Goal: Task Accomplishment & Management: Manage account settings

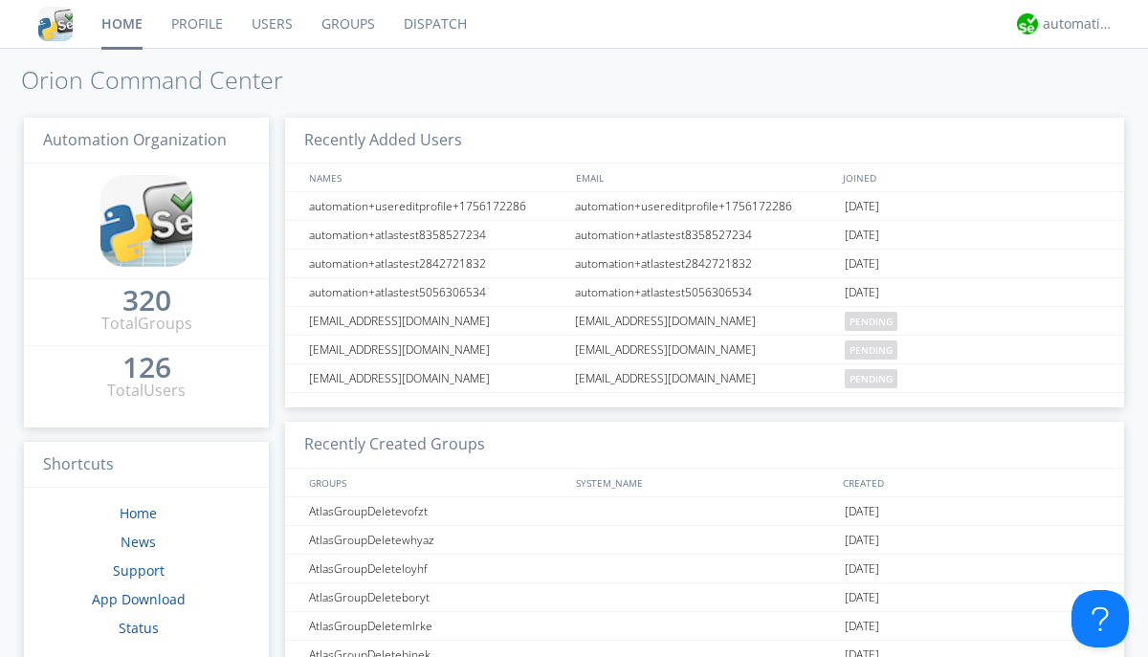
click at [346, 24] on link "Groups" at bounding box center [348, 24] width 82 height 48
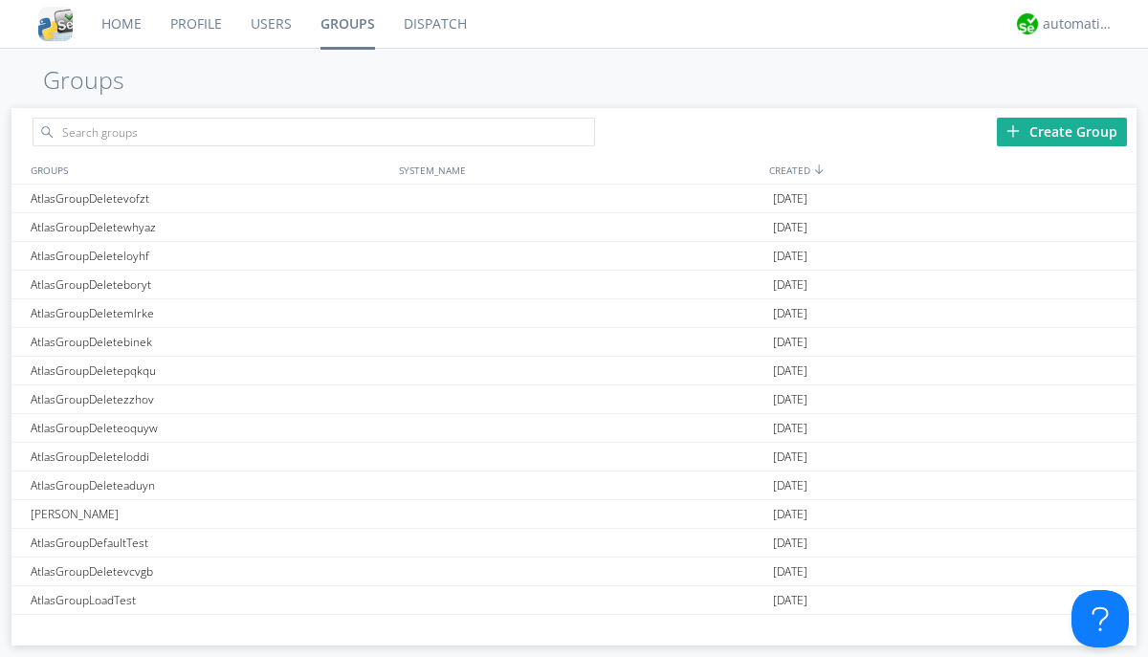
click at [1062, 131] on div "Create Group" at bounding box center [1062, 132] width 130 height 29
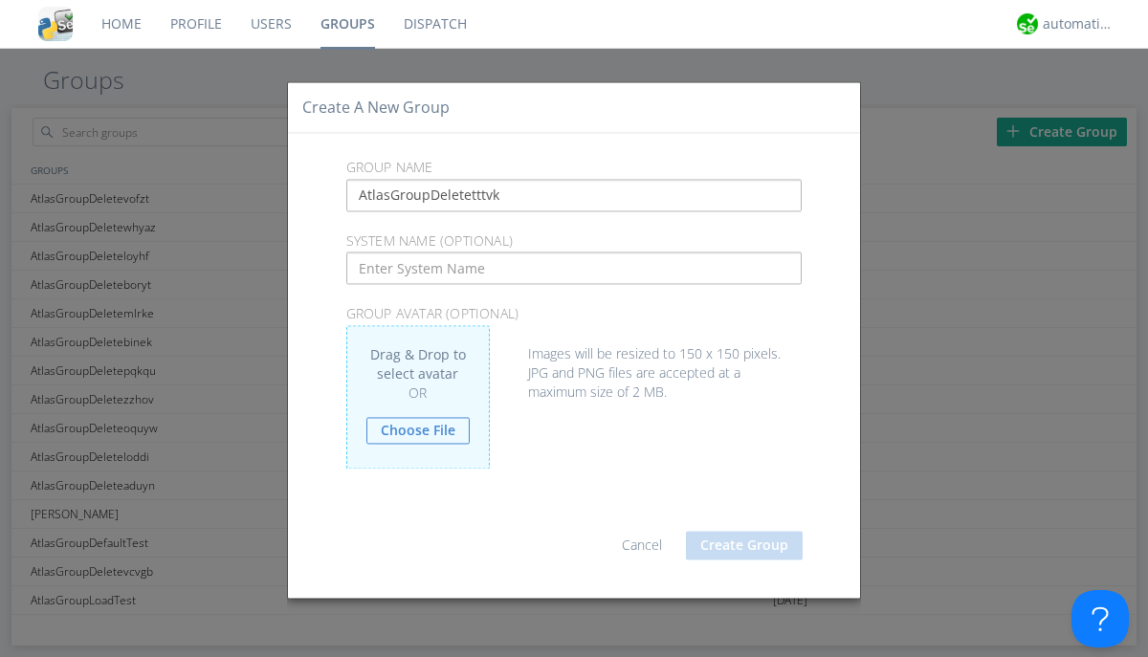
type input "AtlasGroupDeletetttvk"
click at [744, 545] on button "Create Group" at bounding box center [744, 545] width 117 height 29
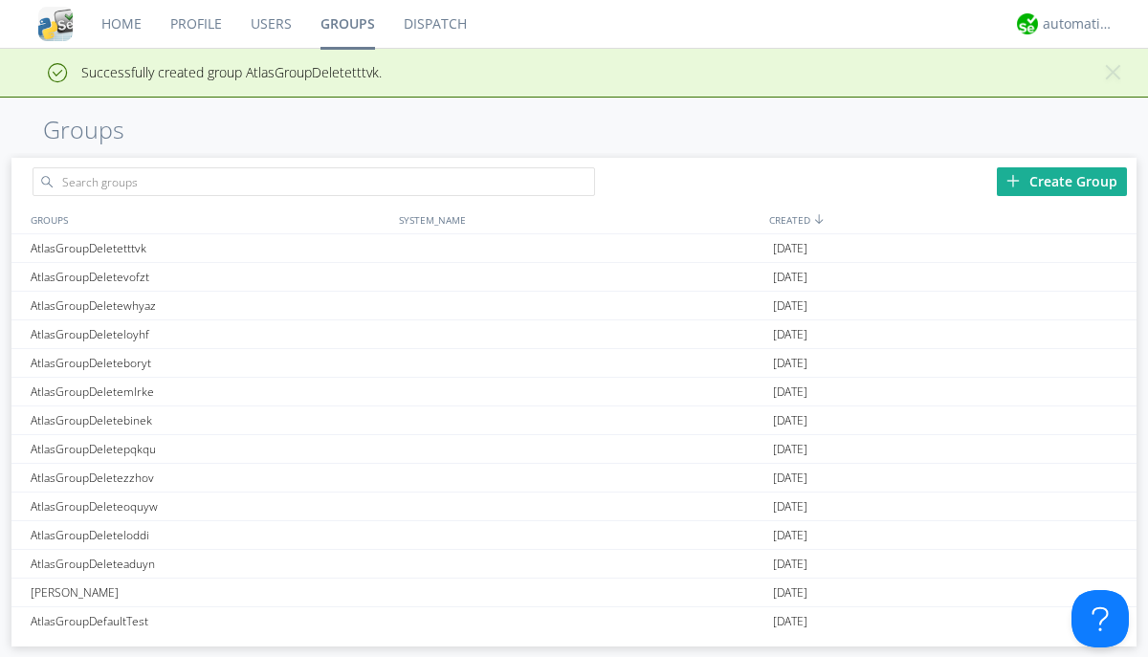
click at [346, 24] on link "Groups" at bounding box center [347, 24] width 83 height 48
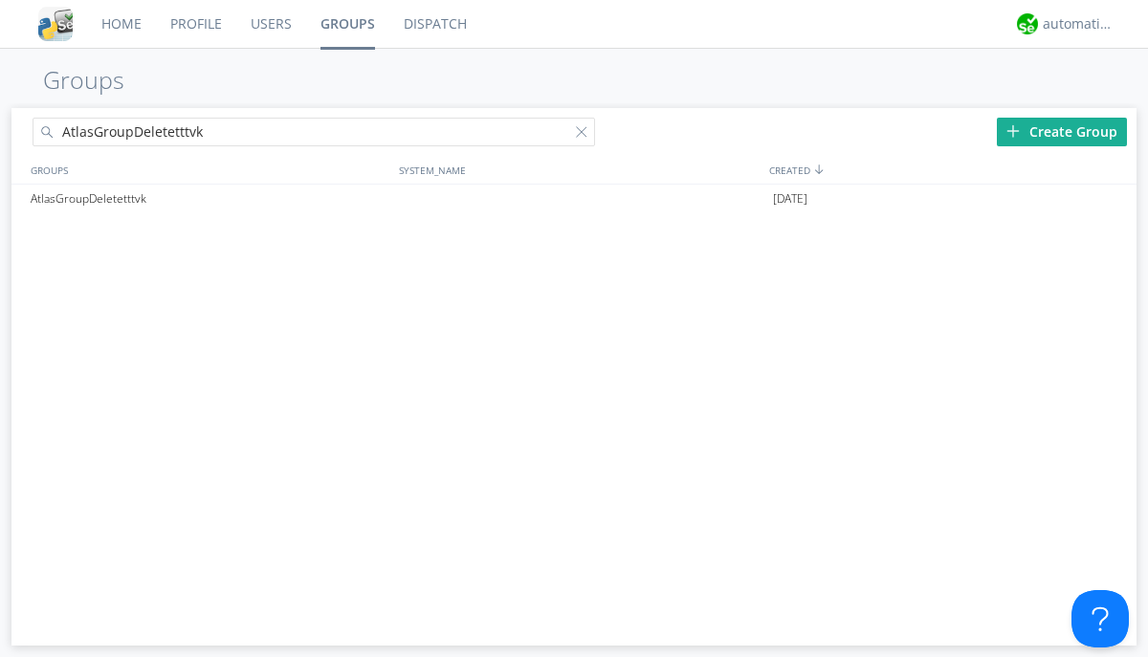
type input "AtlasGroupDeletetttvk"
click at [586, 135] on div at bounding box center [585, 135] width 19 height 19
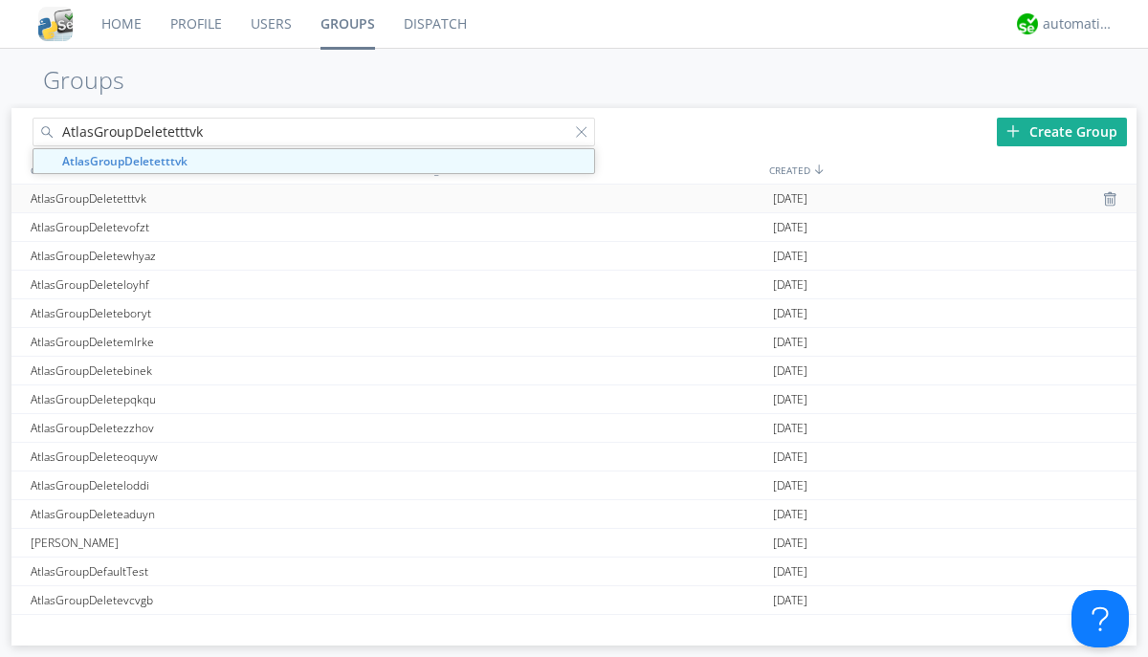
type input "AtlasGroupDeletetttvk"
click at [210, 198] on div "AtlasGroupDeletetttvk" at bounding box center [210, 199] width 368 height 28
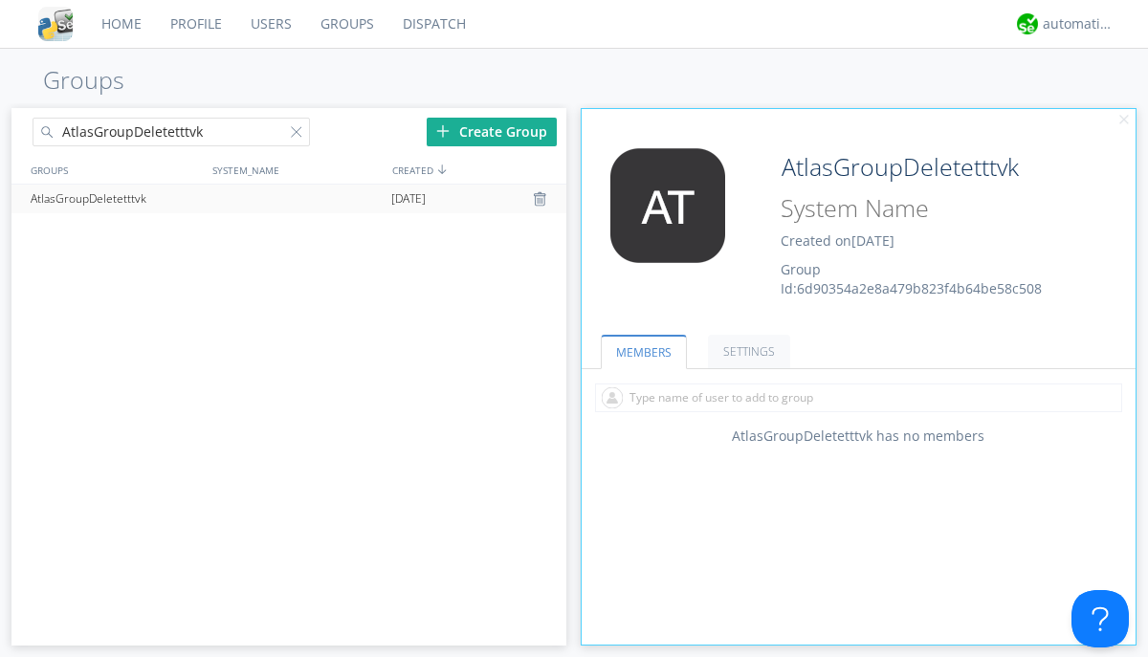
click at [858, 229] on div "AtlasGroupDeletetttvk Created on [DATE] Group Id: 6d90354a2e8a479b823f4b64be58c…" at bounding box center [904, 223] width 277 height 150
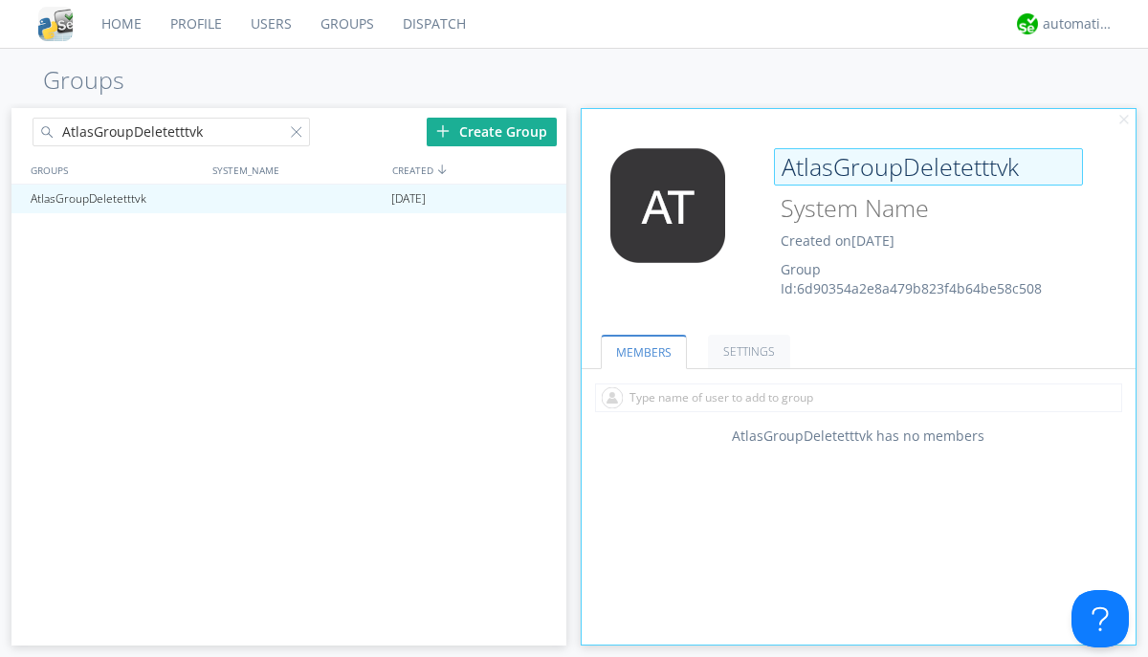
click at [928, 166] on input "AtlasGroupDeletetttvk" at bounding box center [928, 167] width 309 height 38
type input "[PERSON_NAME]"
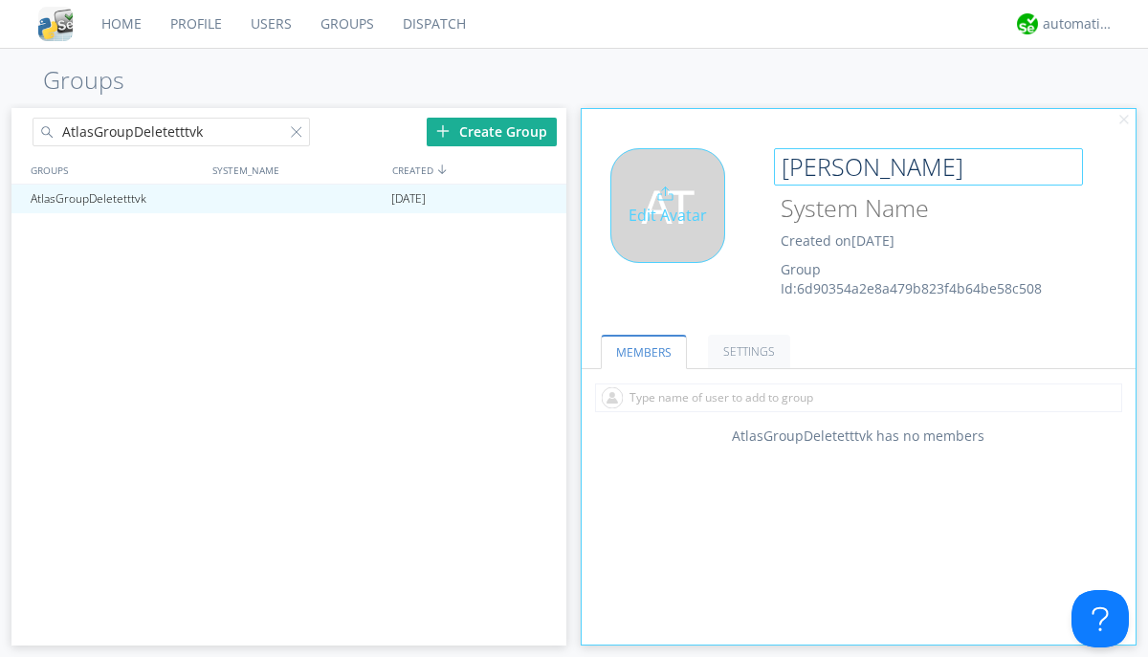
click at [674, 229] on div "Edit Avatar" at bounding box center [667, 205] width 115 height 115
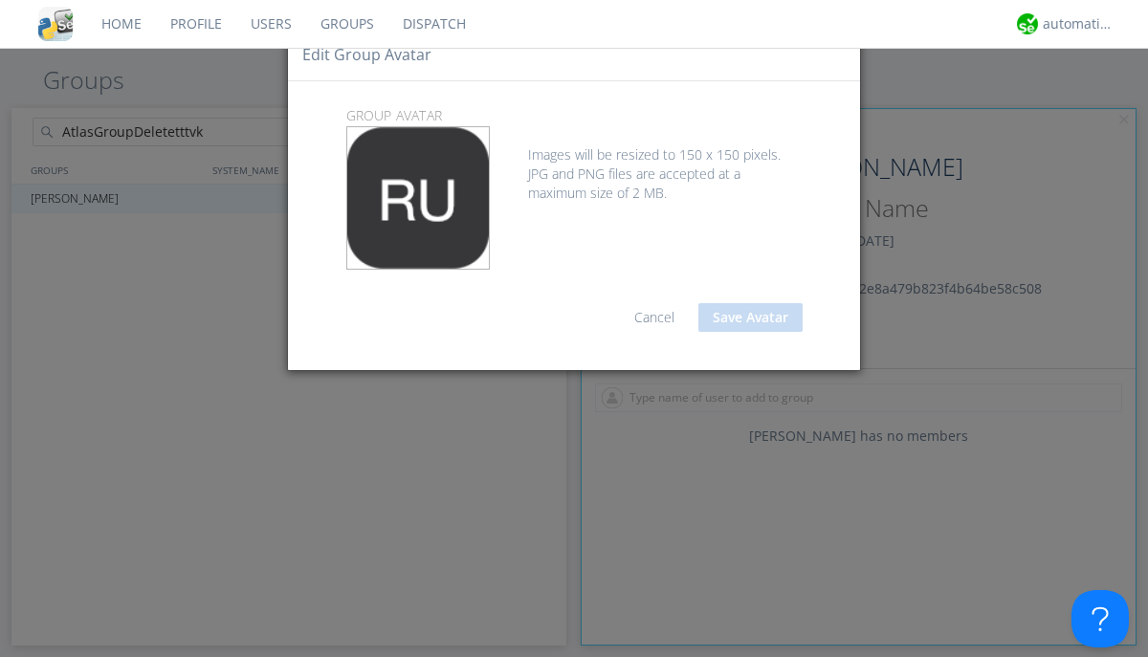
type input "C:\fakepath\selenium.png"
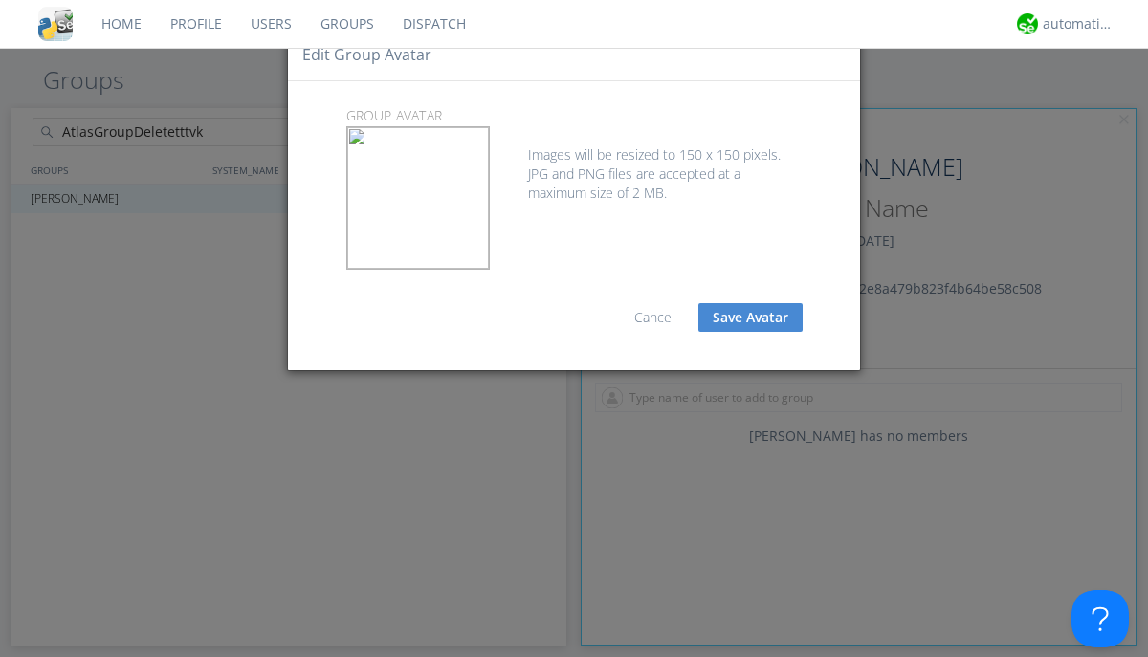
click at [750, 318] on button "Save Avatar" at bounding box center [750, 317] width 104 height 29
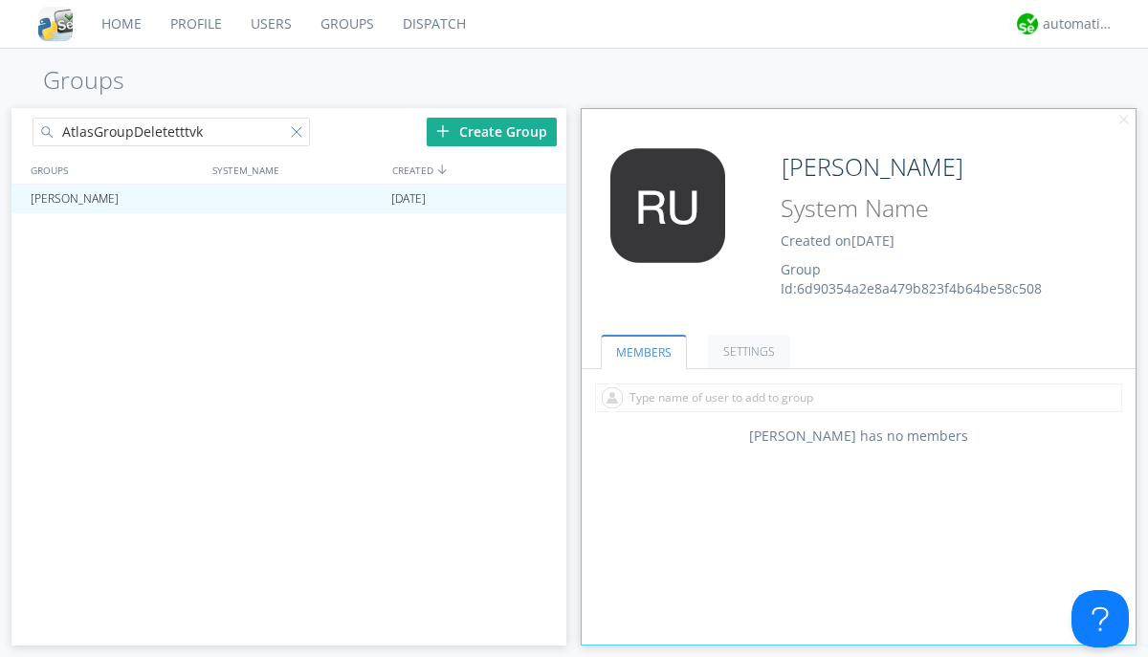
click at [299, 135] on div at bounding box center [300, 135] width 19 height 19
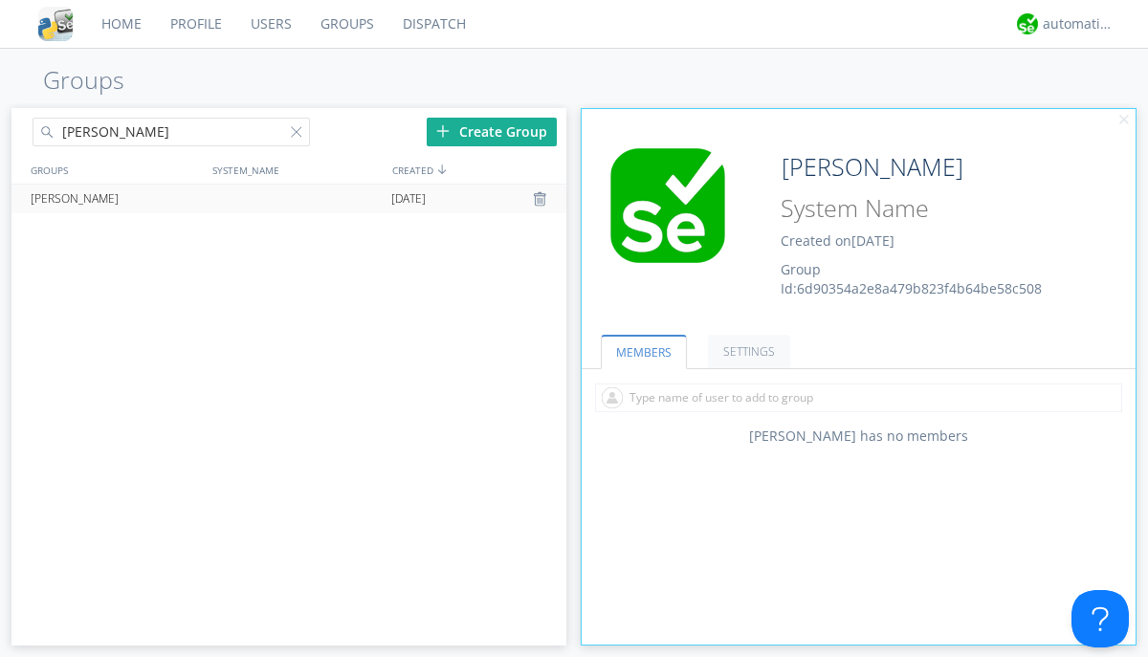
type input "[PERSON_NAME]"
click at [541, 199] on div at bounding box center [542, 198] width 19 height 15
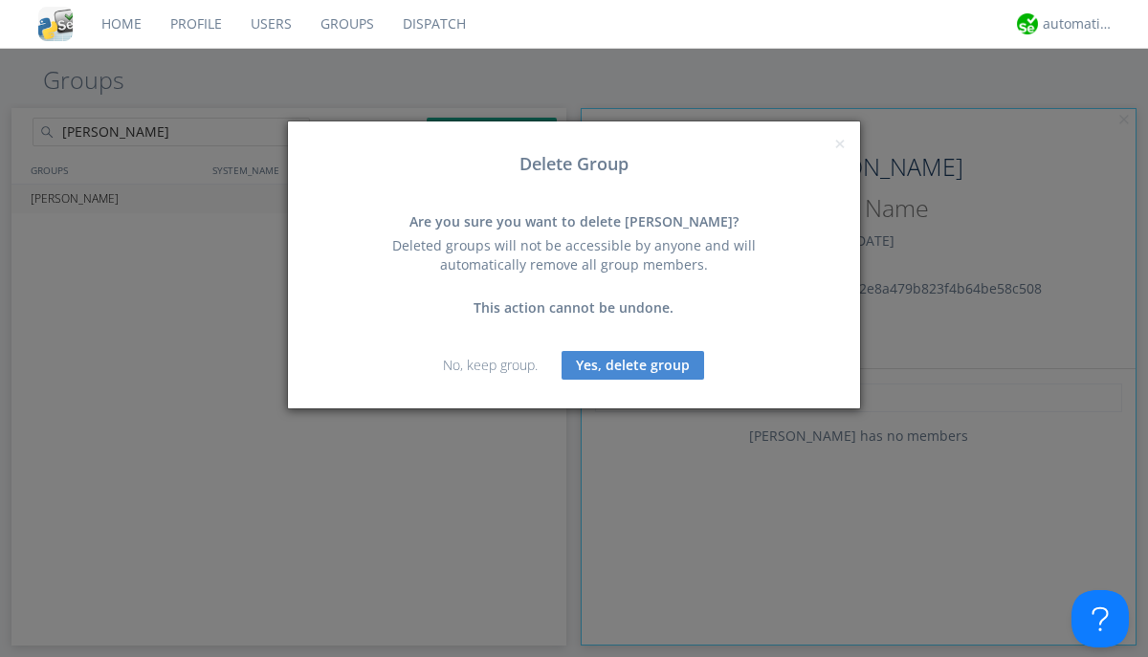
click at [633, 365] on button "Yes, delete group" at bounding box center [633, 365] width 143 height 29
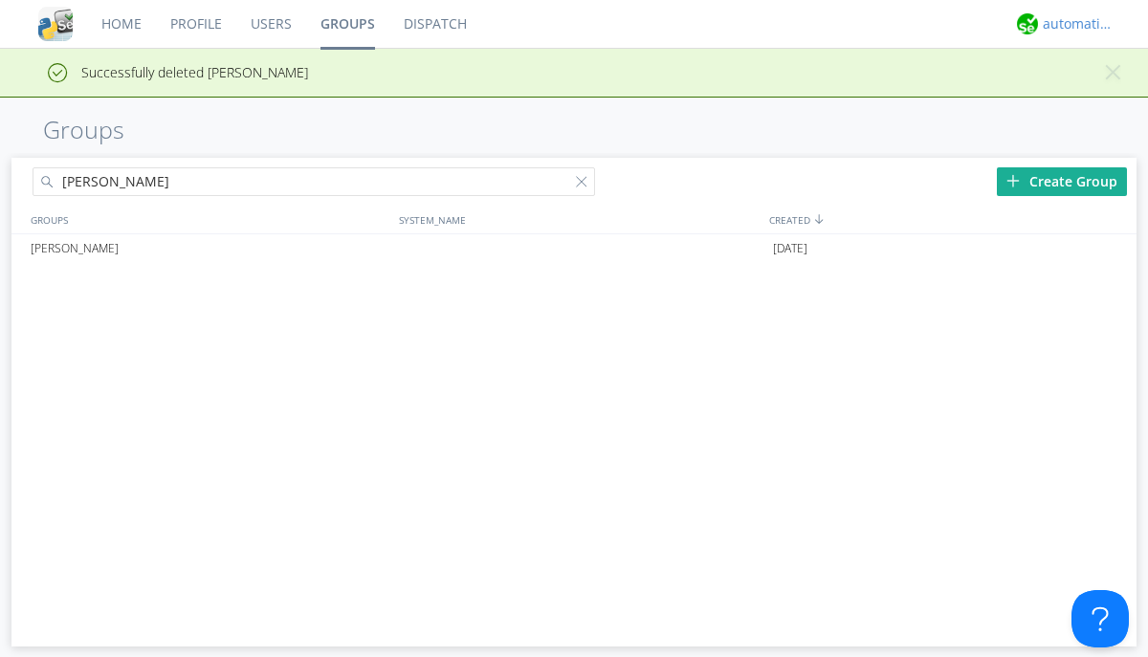
click at [1073, 24] on div "automation+atlas" at bounding box center [1079, 23] width 72 height 19
